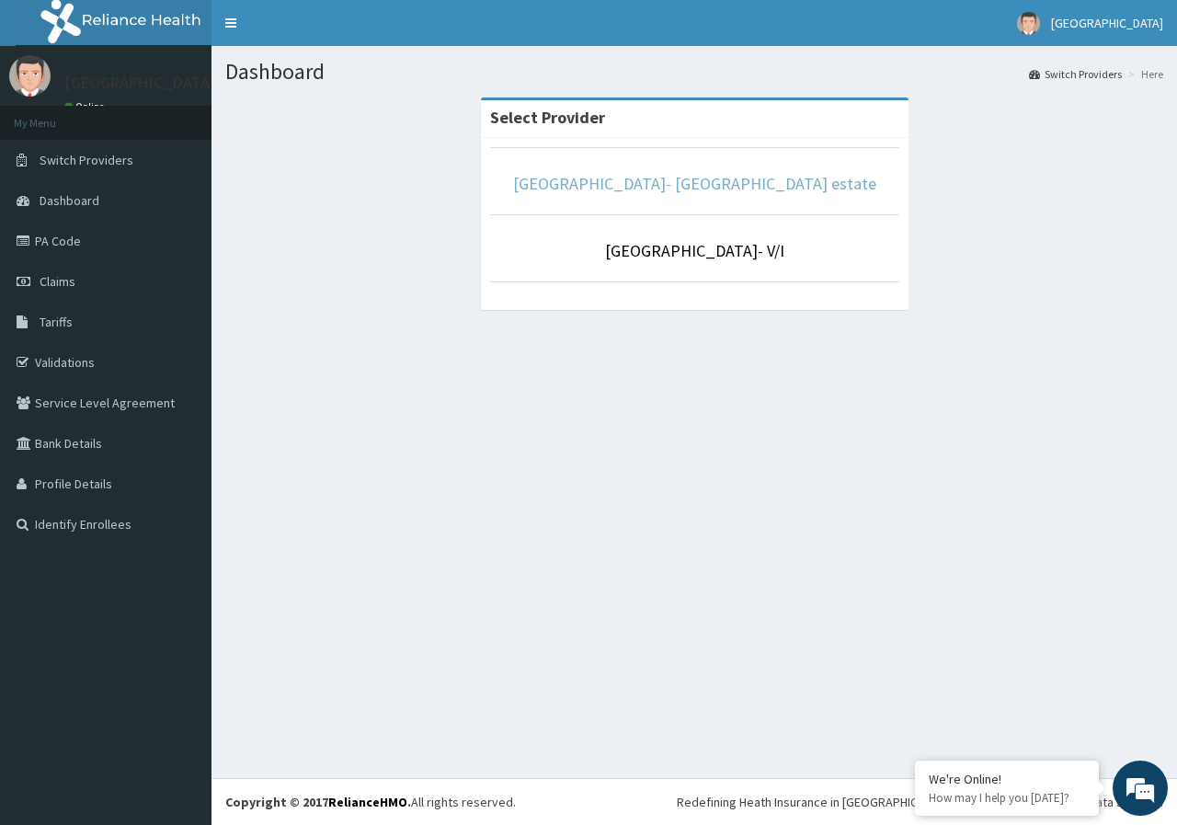
click at [766, 182] on link "[GEOGRAPHIC_DATA]- [GEOGRAPHIC_DATA] estate" at bounding box center [694, 183] width 363 height 21
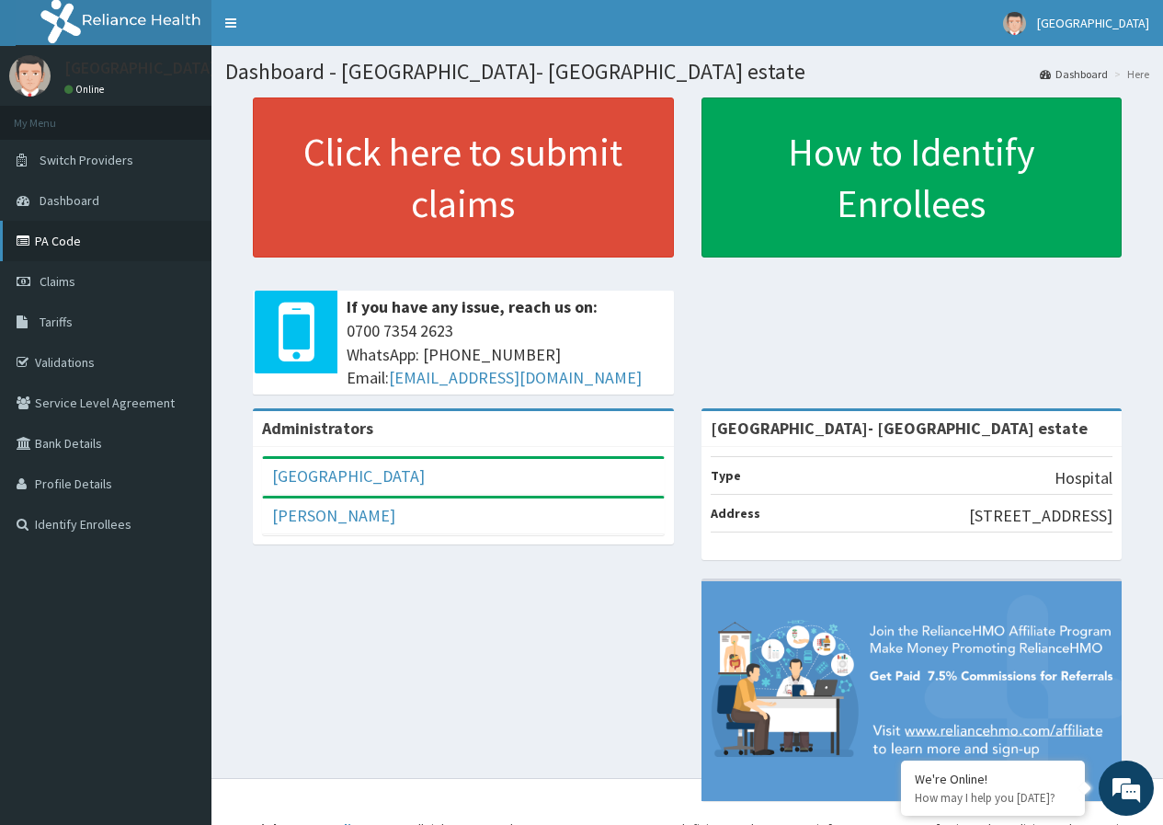
click at [53, 245] on link "PA Code" at bounding box center [105, 241] width 211 height 40
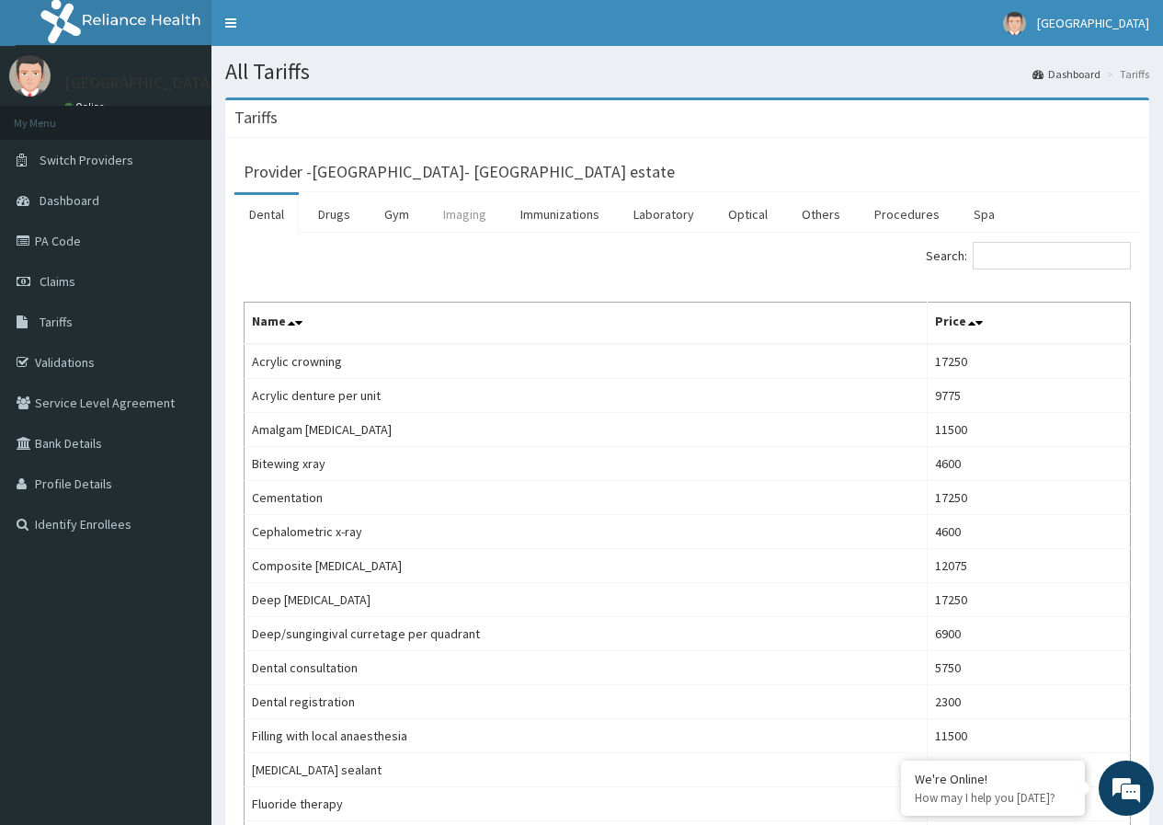
click at [461, 210] on link "Imaging" at bounding box center [464, 214] width 73 height 39
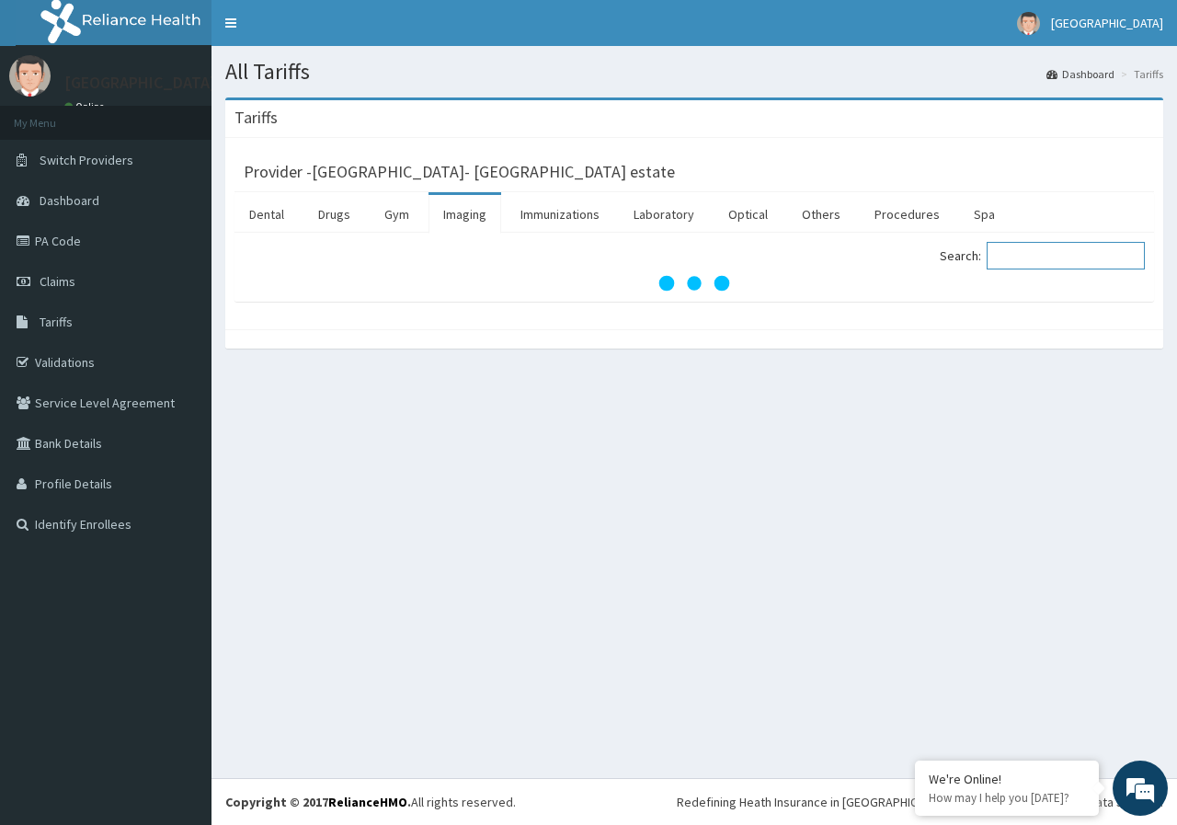
click at [1036, 259] on input "Search:" at bounding box center [1065, 256] width 158 height 28
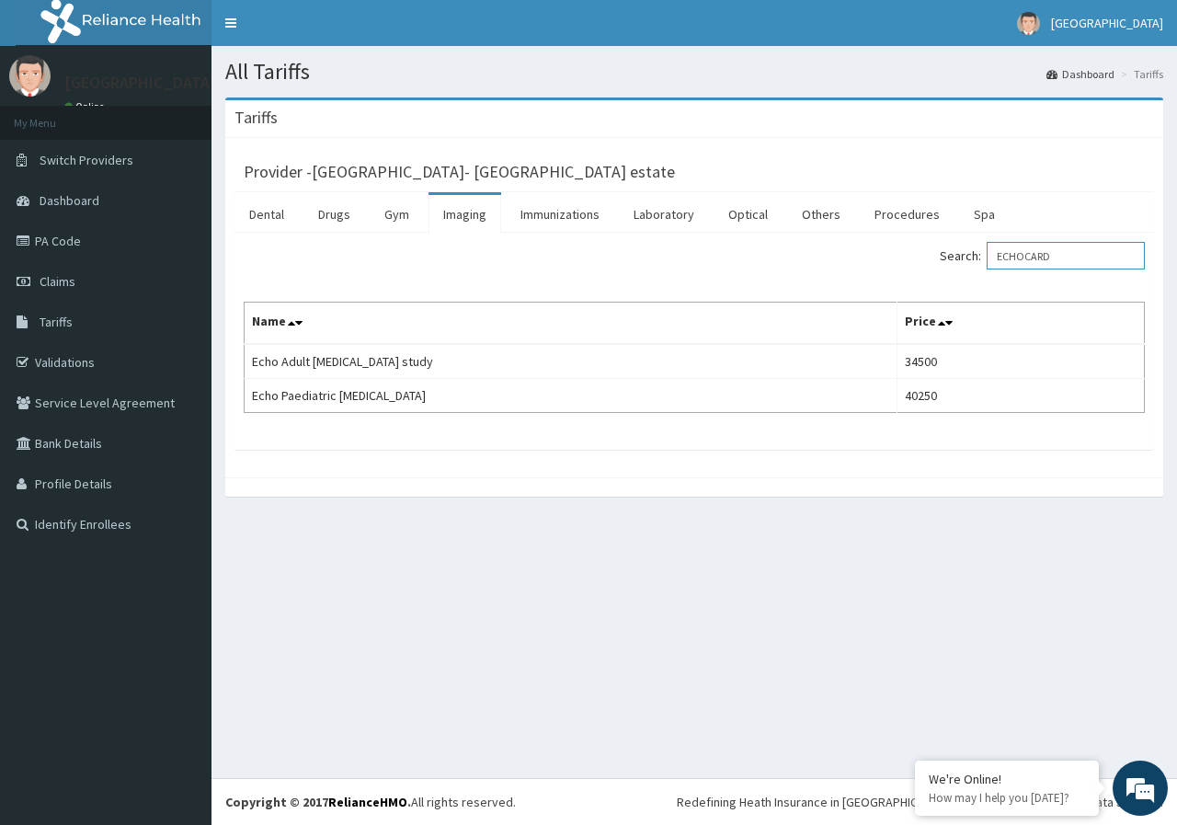
type input "ECHOCARD"
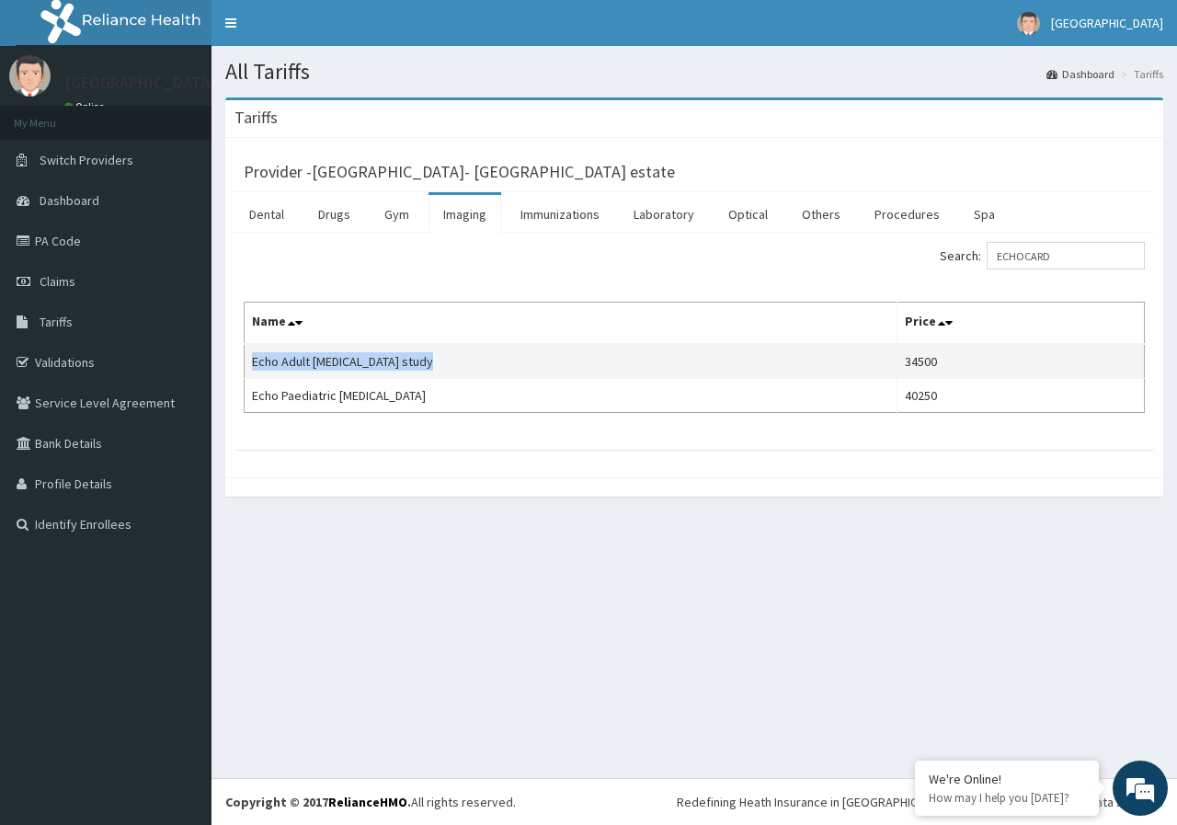
drag, startPoint x: 462, startPoint y: 365, endPoint x: 254, endPoint y: 356, distance: 208.9
click at [254, 356] on td "Echo Adult Echocardiogram study" at bounding box center [571, 361] width 653 height 35
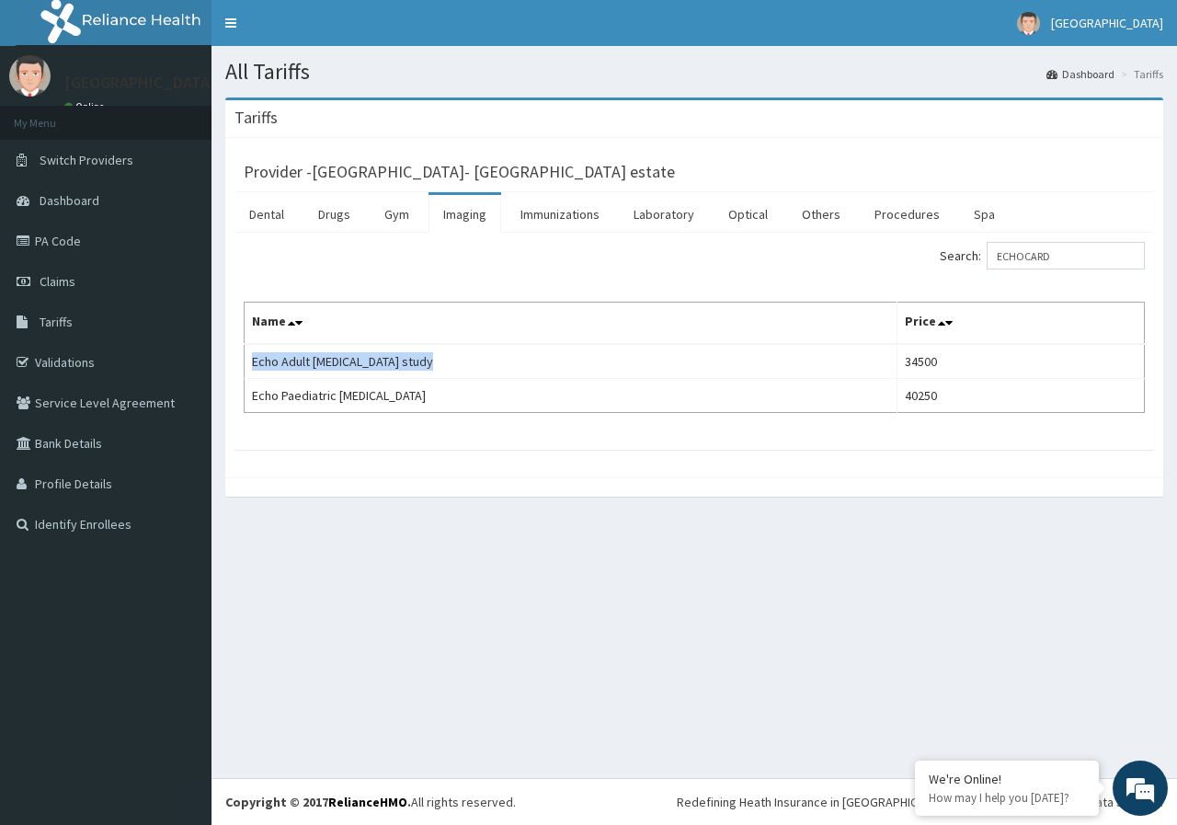
copy td "Echo Adult Echocardiogram study"
click at [67, 244] on link "PA Code" at bounding box center [105, 241] width 211 height 40
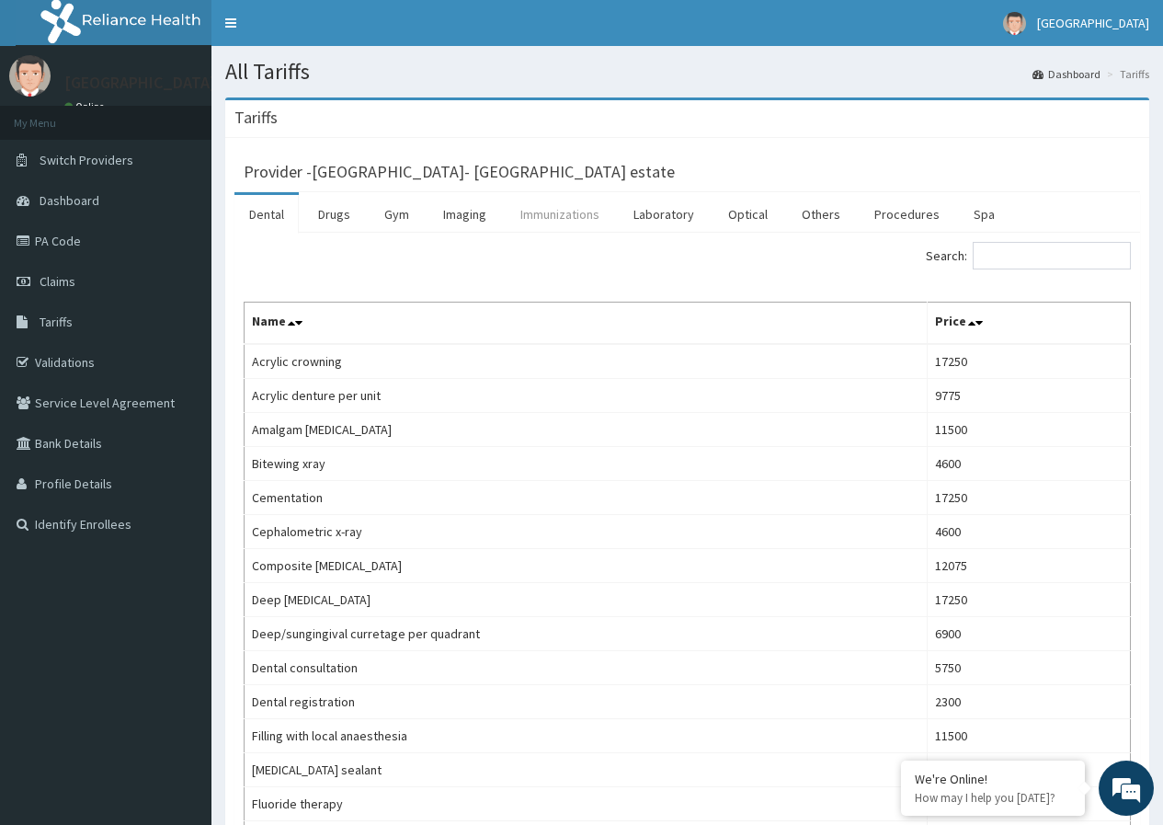
drag, startPoint x: 473, startPoint y: 211, endPoint x: 601, endPoint y: 226, distance: 128.6
click at [472, 211] on link "Imaging" at bounding box center [464, 214] width 73 height 39
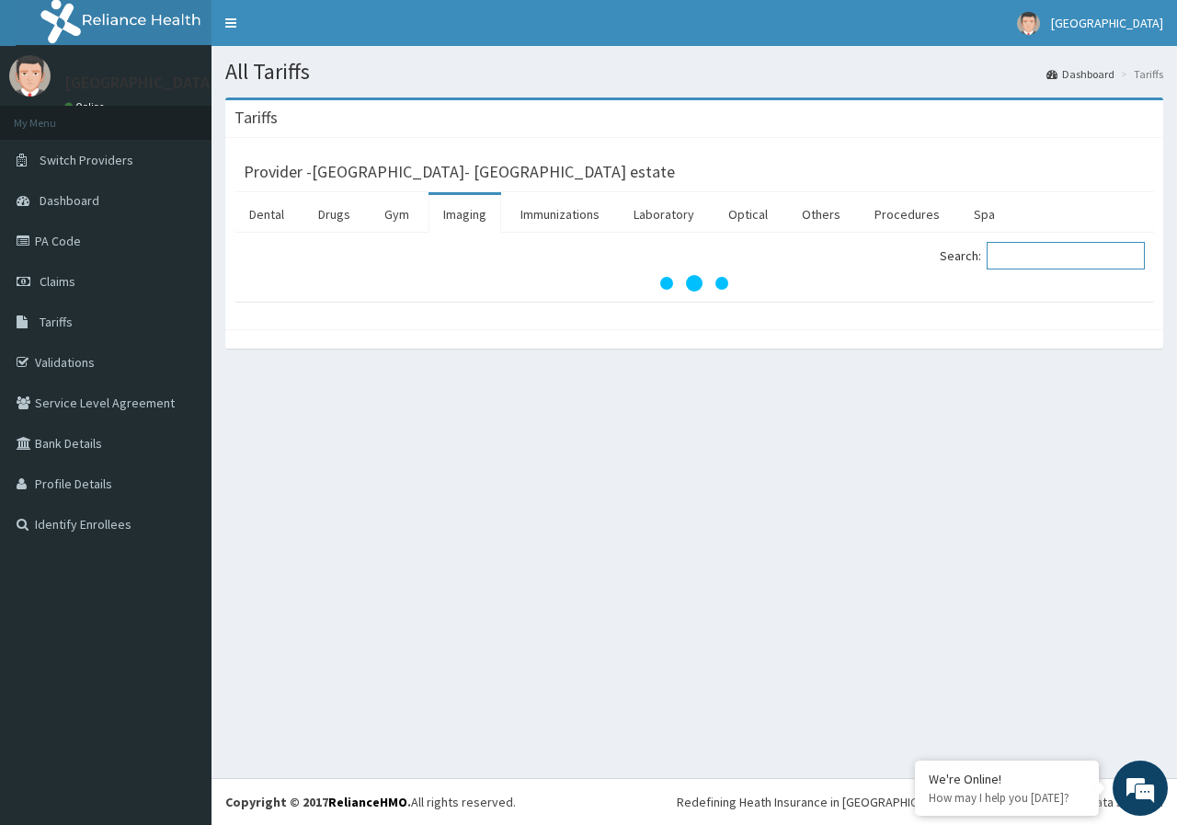
click at [1030, 258] on input "Search:" at bounding box center [1065, 256] width 158 height 28
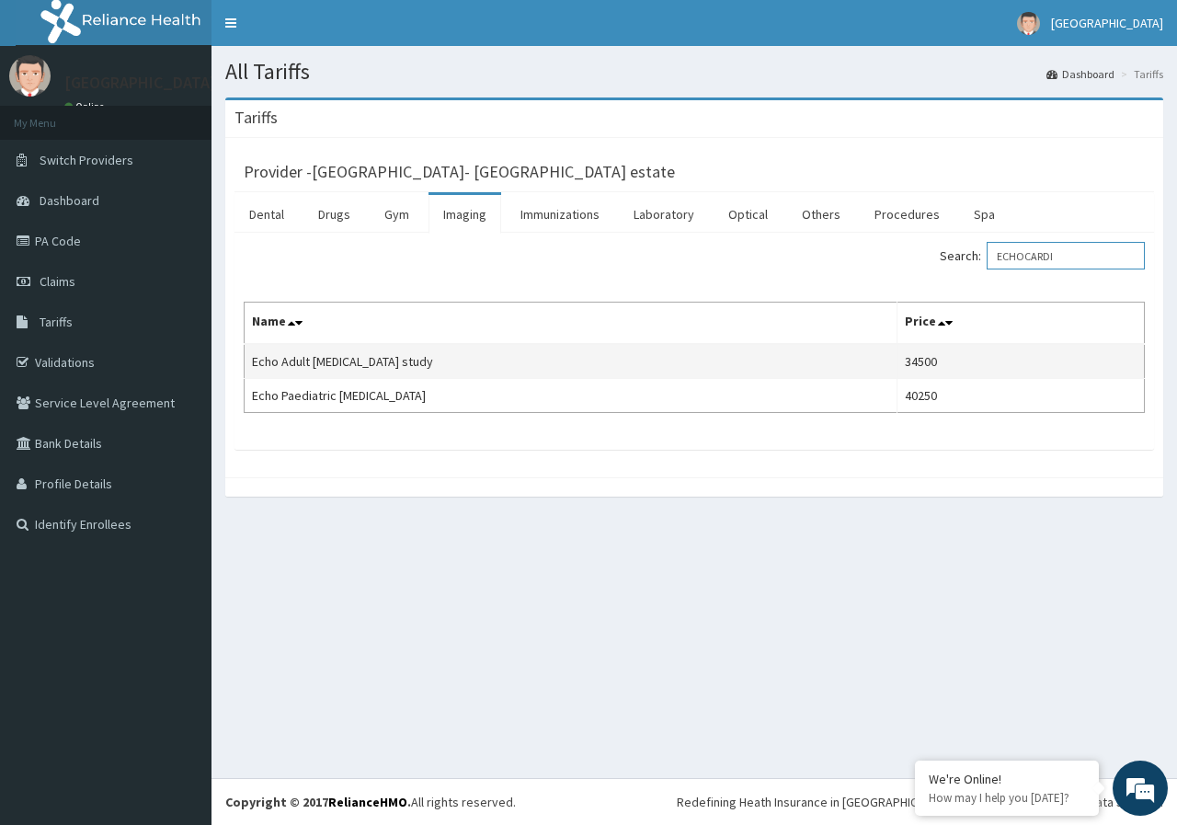
type input "ECHOCARDI"
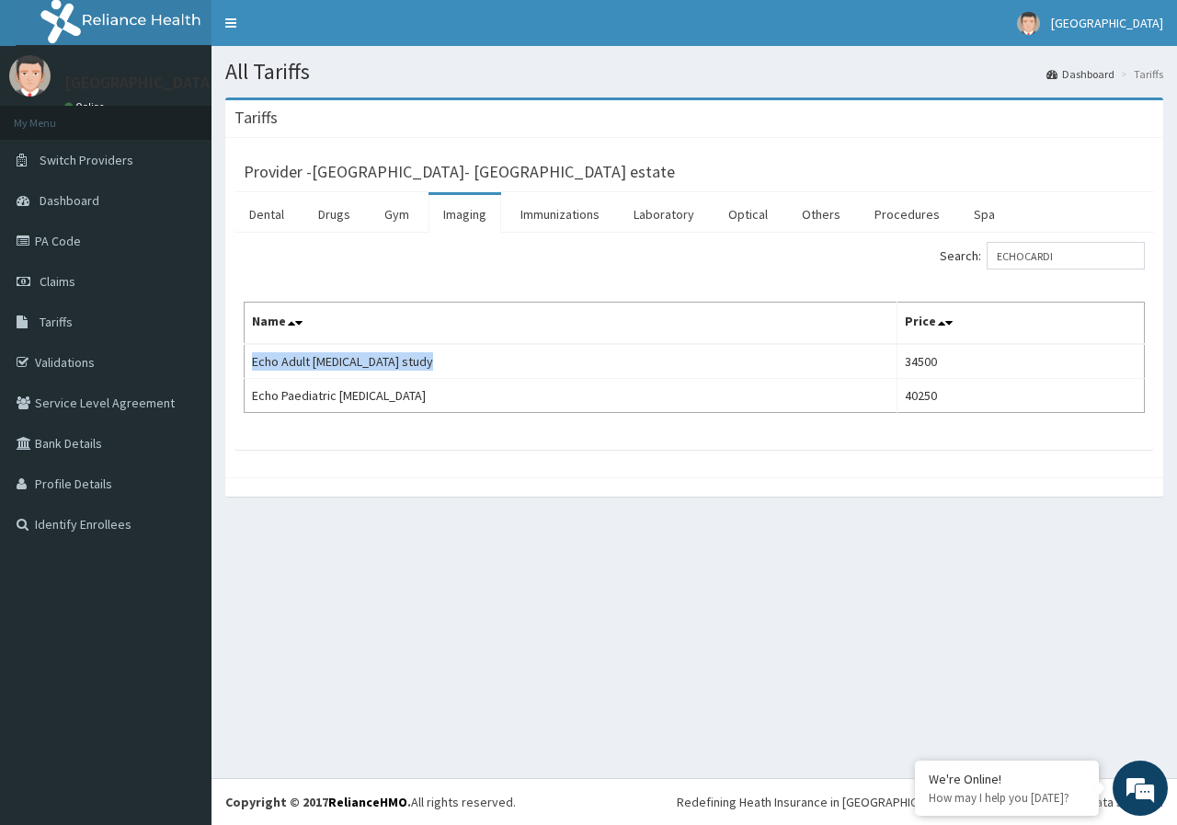
drag, startPoint x: 462, startPoint y: 359, endPoint x: 245, endPoint y: 336, distance: 218.2
click at [245, 351] on td "Echo Adult [MEDICAL_DATA] study" at bounding box center [571, 361] width 653 height 35
copy td "Echo Adult [MEDICAL_DATA] study"
